Goal: Check status: Check status

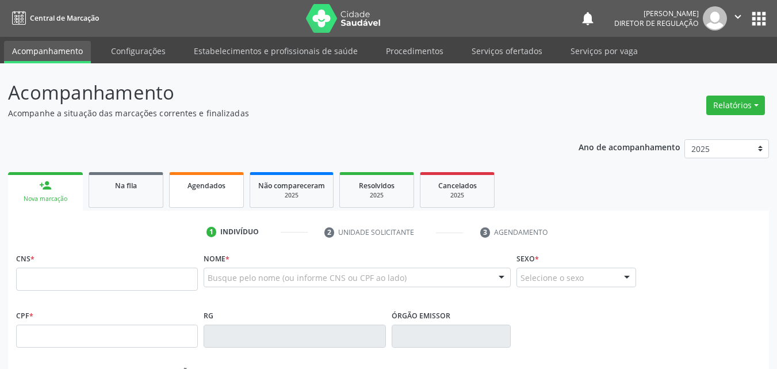
click at [238, 186] on link "Agendados" at bounding box center [206, 190] width 75 height 36
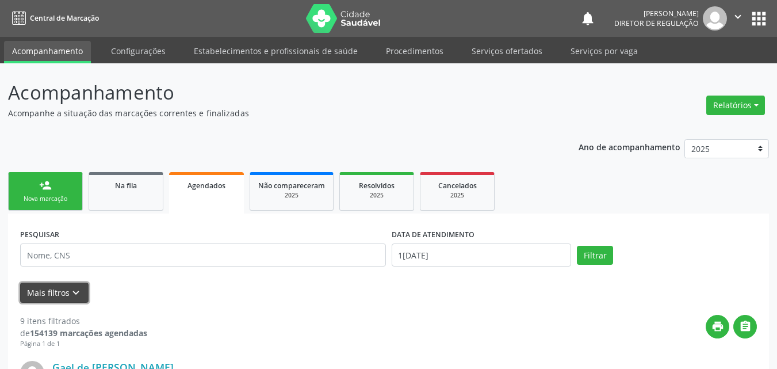
click at [78, 289] on icon "keyboard_arrow_down" at bounding box center [76, 293] width 13 height 13
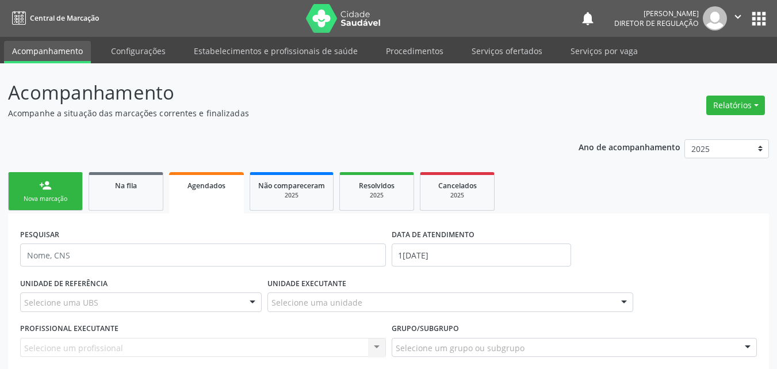
scroll to position [173, 0]
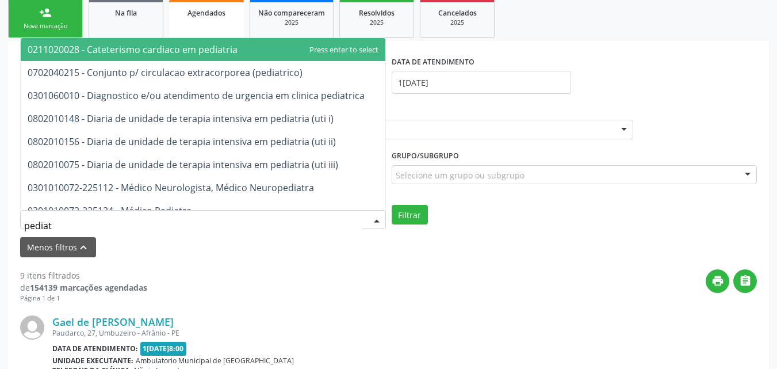
type input "pediatr"
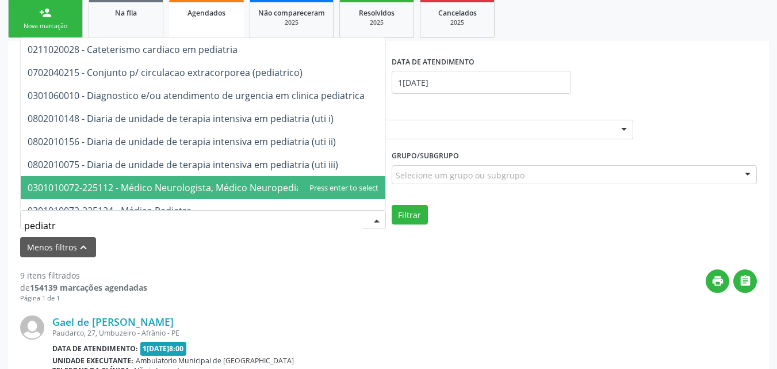
scroll to position [58, 0]
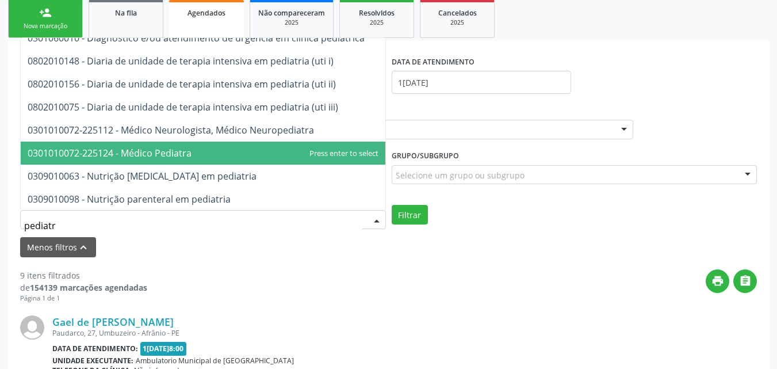
click at [173, 152] on span "0301010072-225124 - Médico Pediatra" at bounding box center [110, 153] width 164 height 13
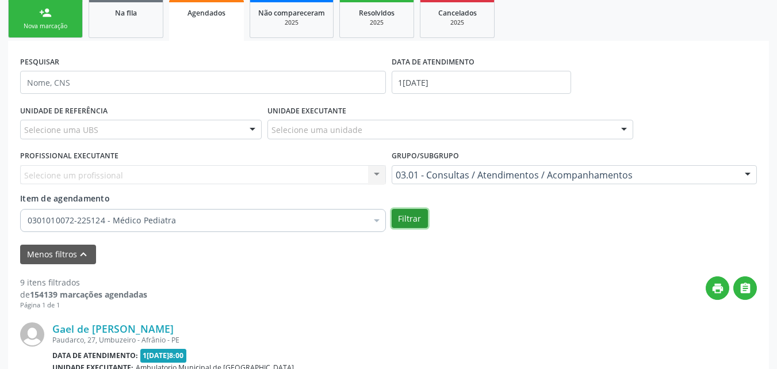
click at [415, 222] on button "Filtrar" at bounding box center [410, 219] width 36 height 20
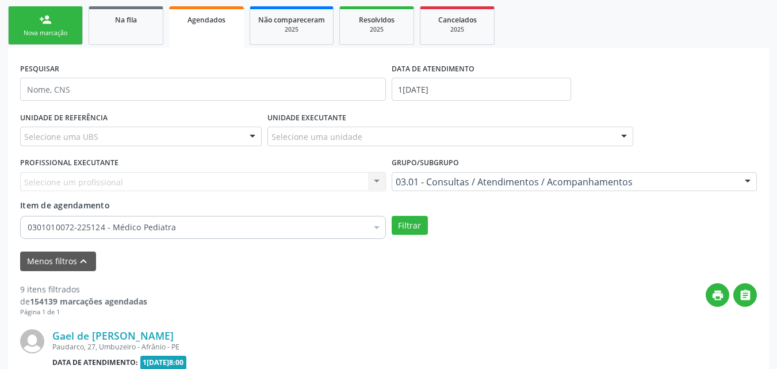
scroll to position [0, 0]
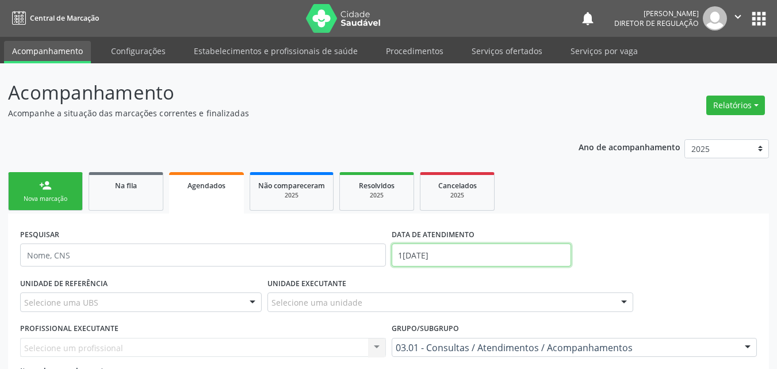
click at [474, 260] on input "1[DATE]" at bounding box center [482, 254] width 180 height 23
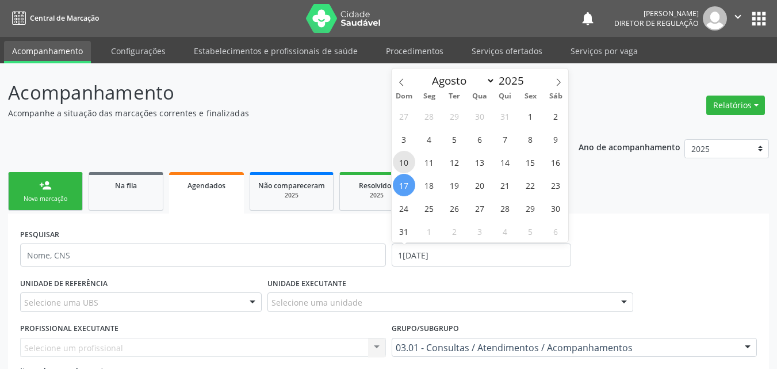
click at [403, 158] on span "10" at bounding box center [404, 162] width 22 height 22
type input "1[DATE]"
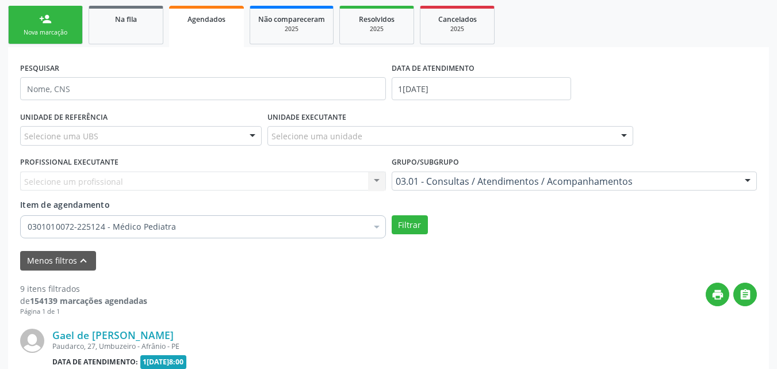
scroll to position [173, 0]
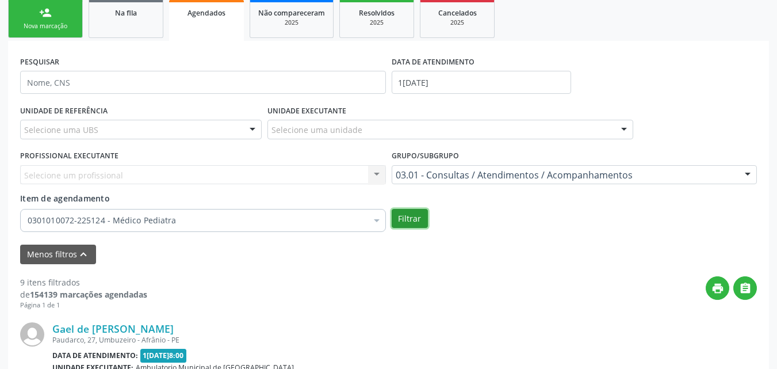
click at [407, 214] on button "Filtrar" at bounding box center [410, 219] width 36 height 20
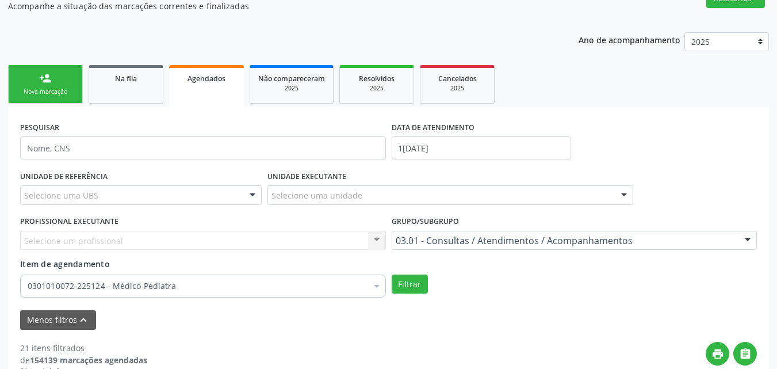
scroll to position [0, 0]
